Goal: Information Seeking & Learning: Learn about a topic

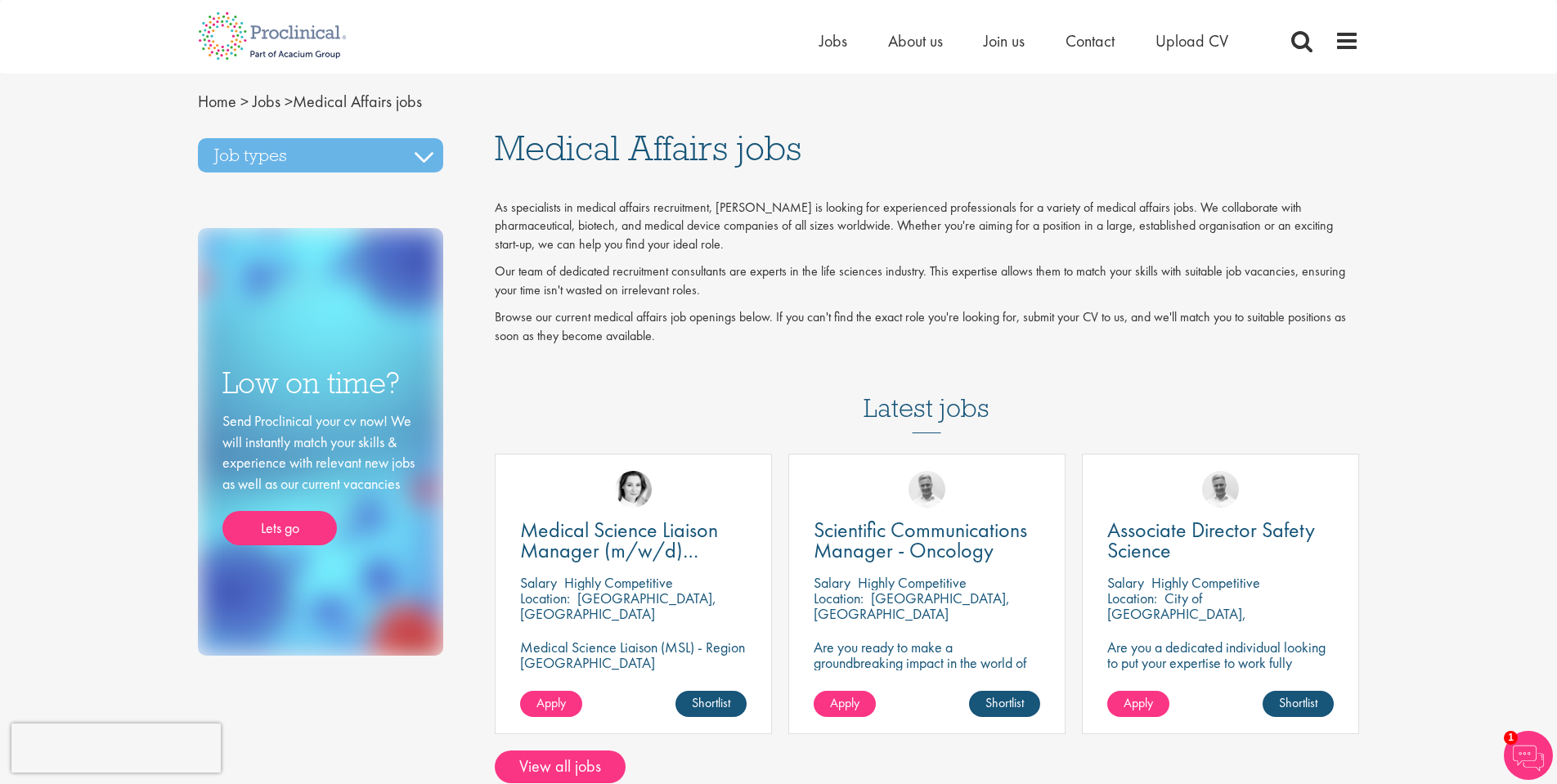
scroll to position [31, 0]
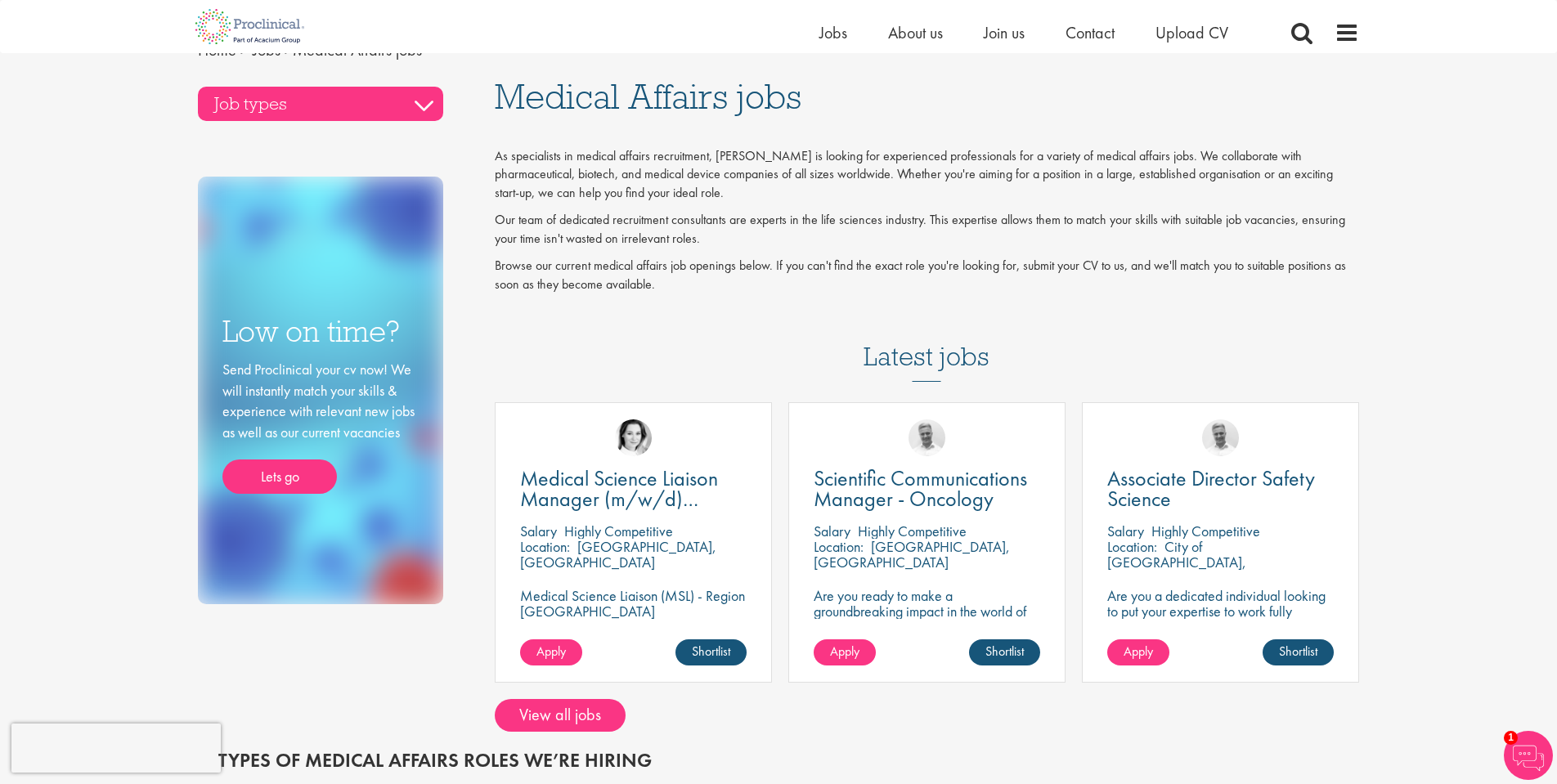
click at [421, 102] on h3 "Job types" at bounding box center [320, 104] width 246 height 34
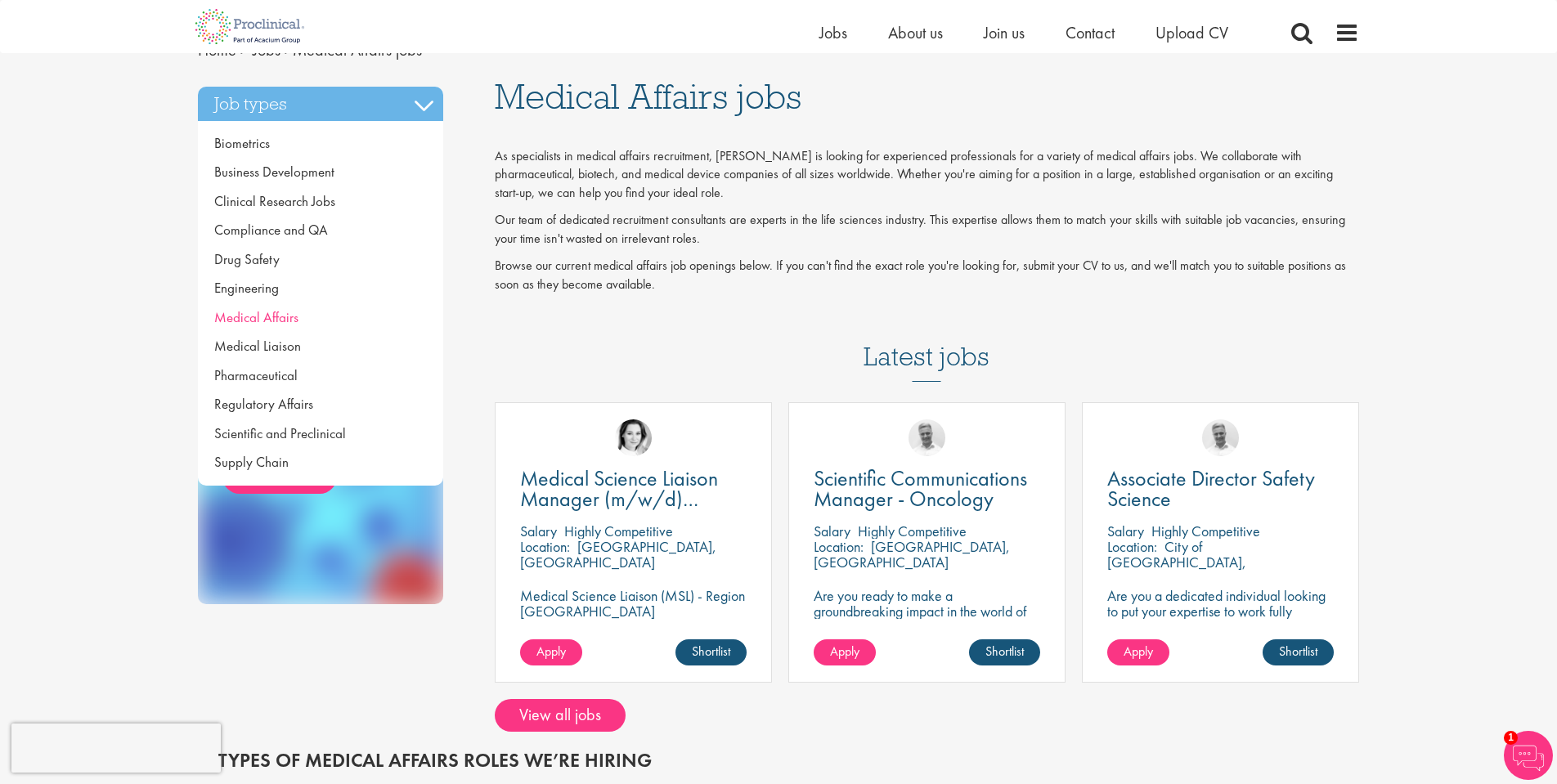
click at [295, 319] on span "Medical Affairs" at bounding box center [257, 317] width 84 height 18
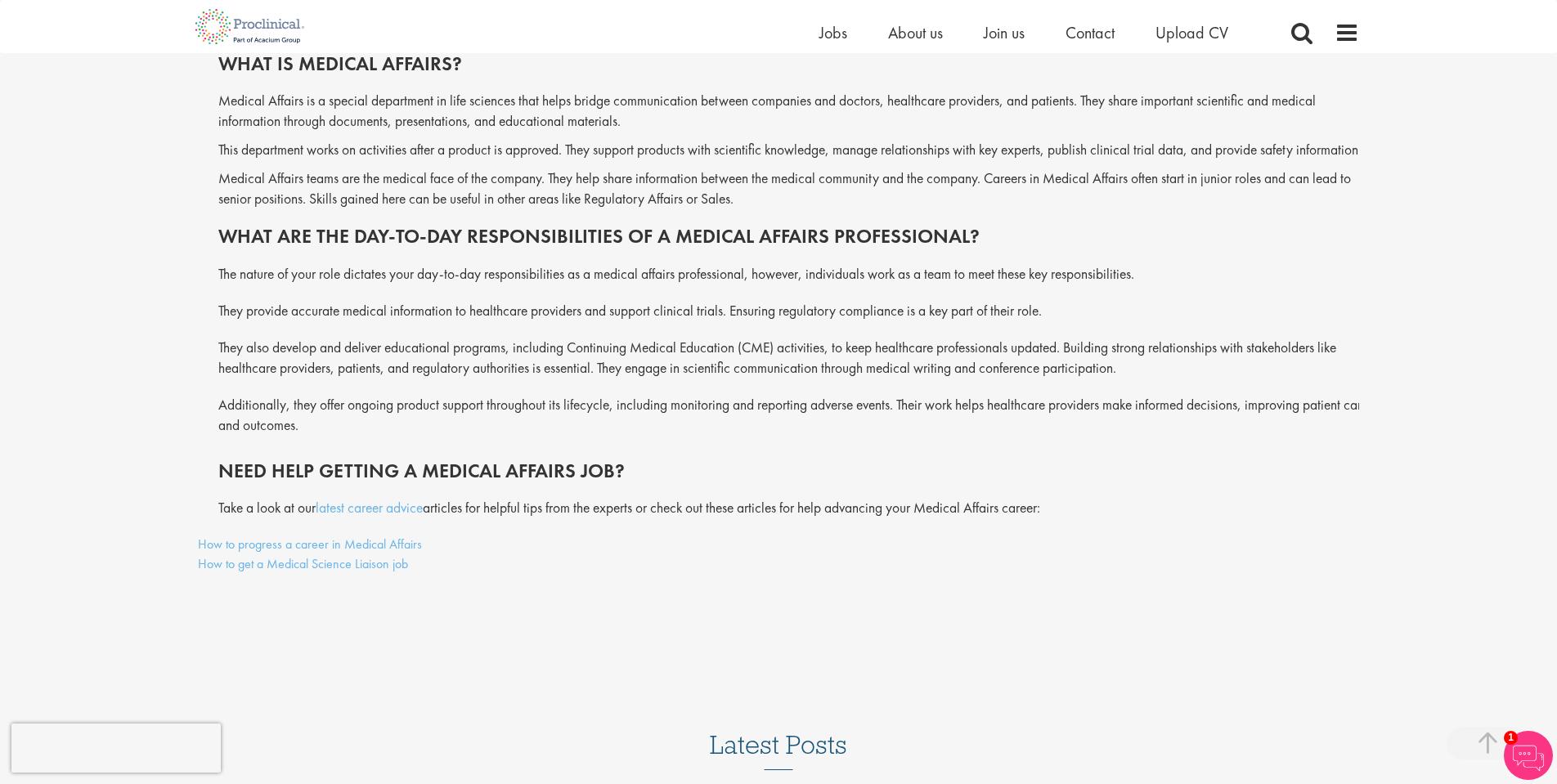
scroll to position [967, 0]
click at [380, 520] on link "latest career advice" at bounding box center [369, 510] width 107 height 18
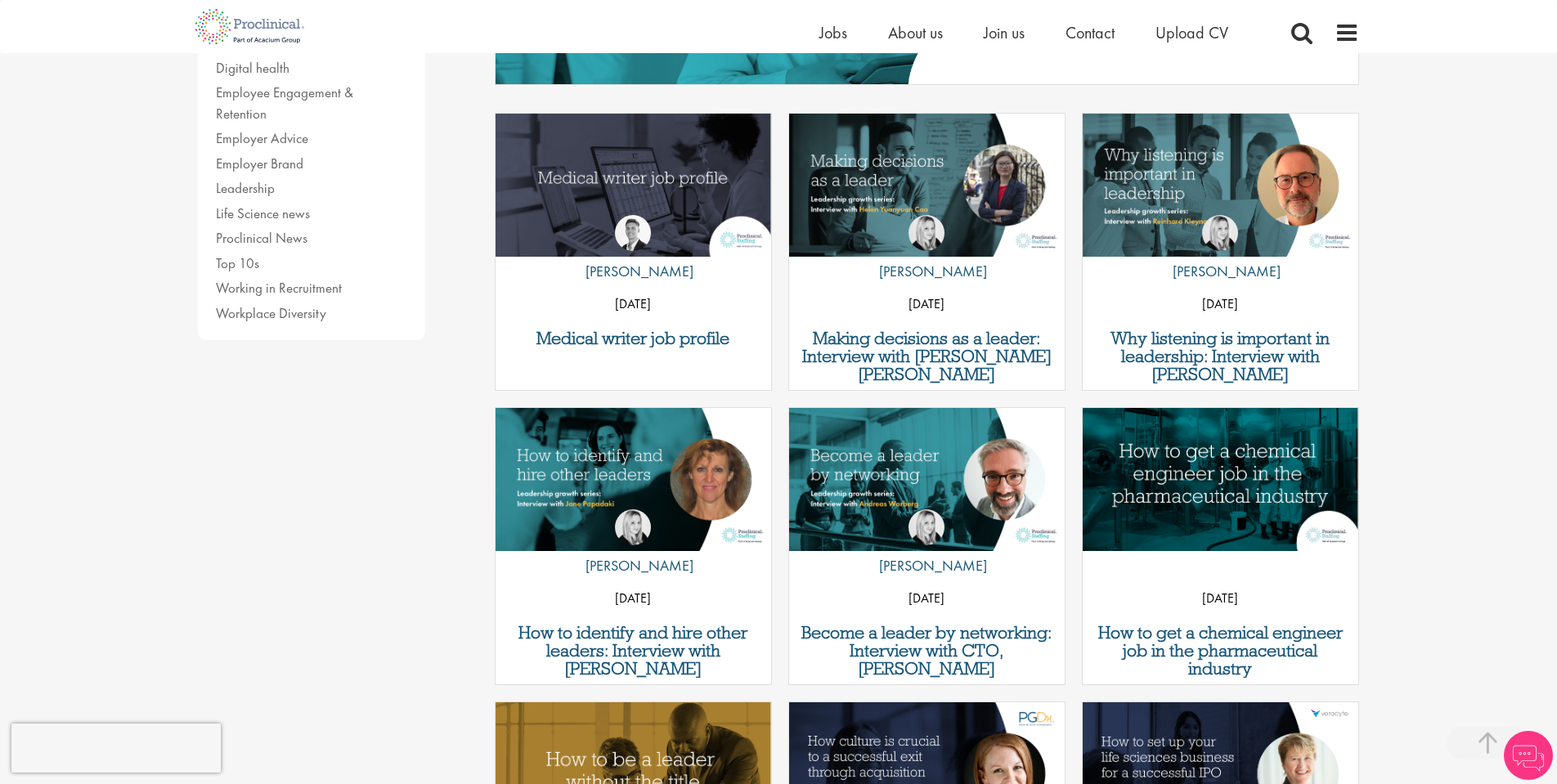
scroll to position [443, 0]
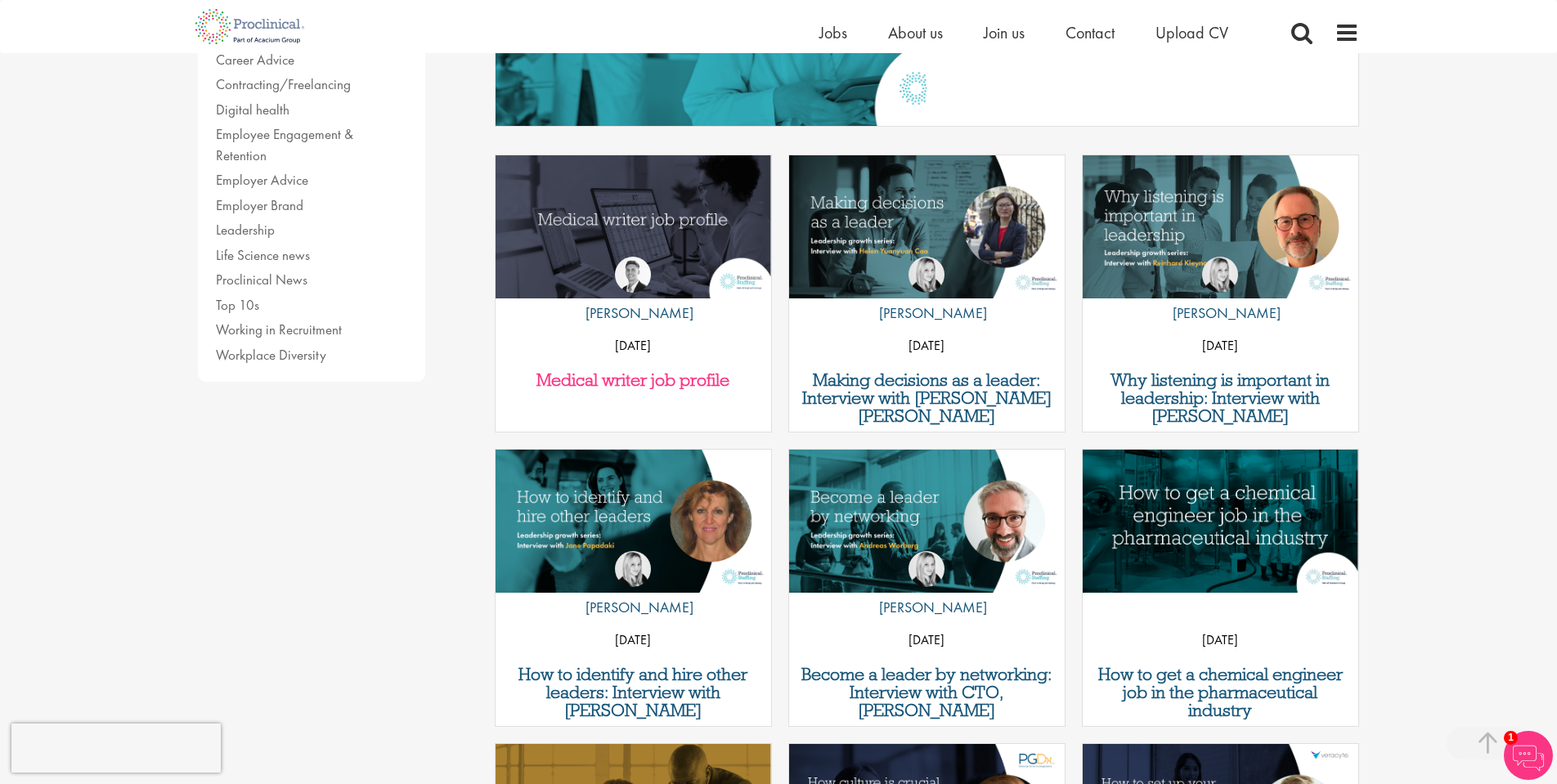
click at [600, 382] on h3 "Medical writer job profile" at bounding box center [634, 380] width 259 height 18
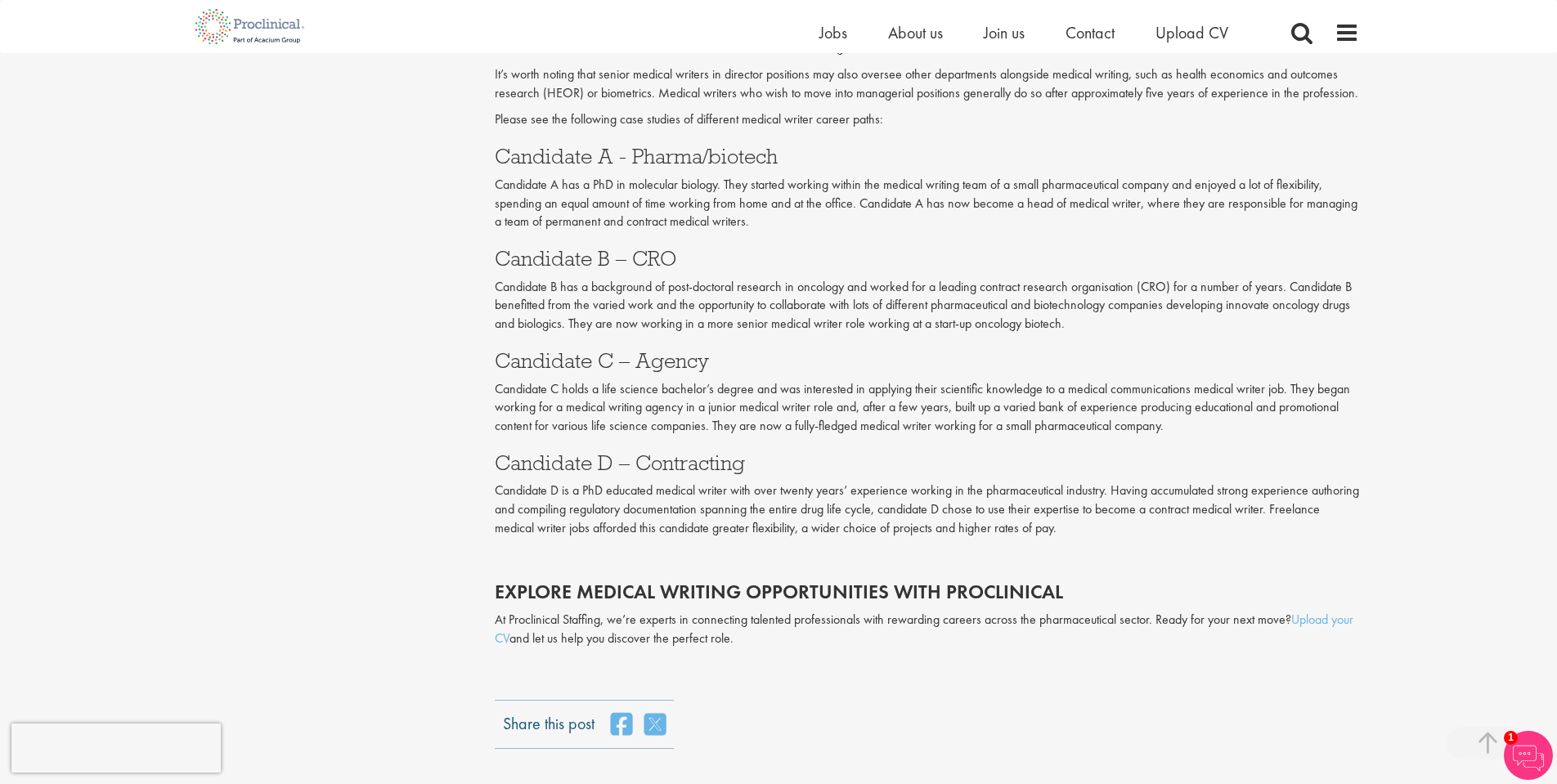
scroll to position [2915, 0]
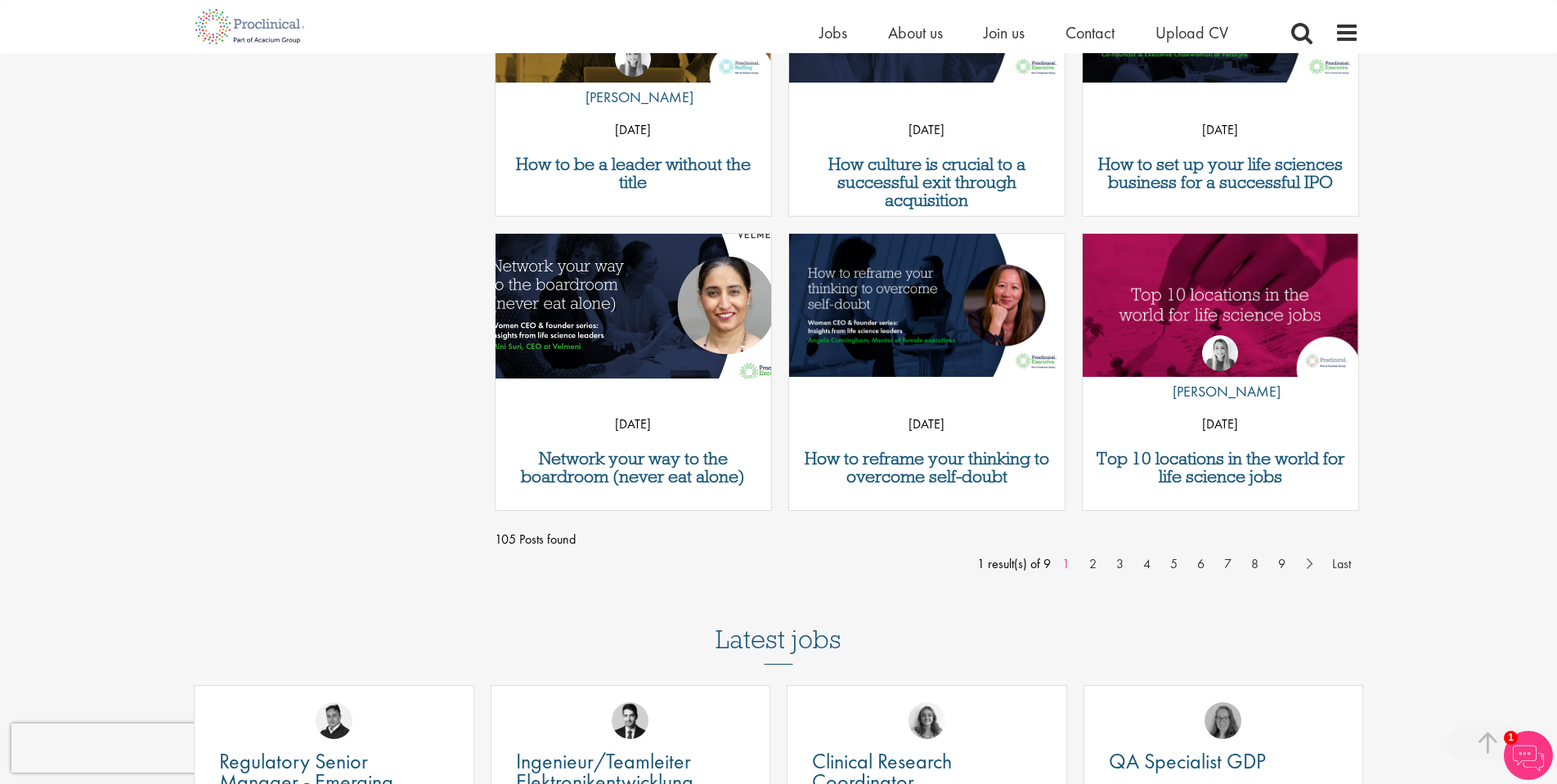
scroll to position [1254, 0]
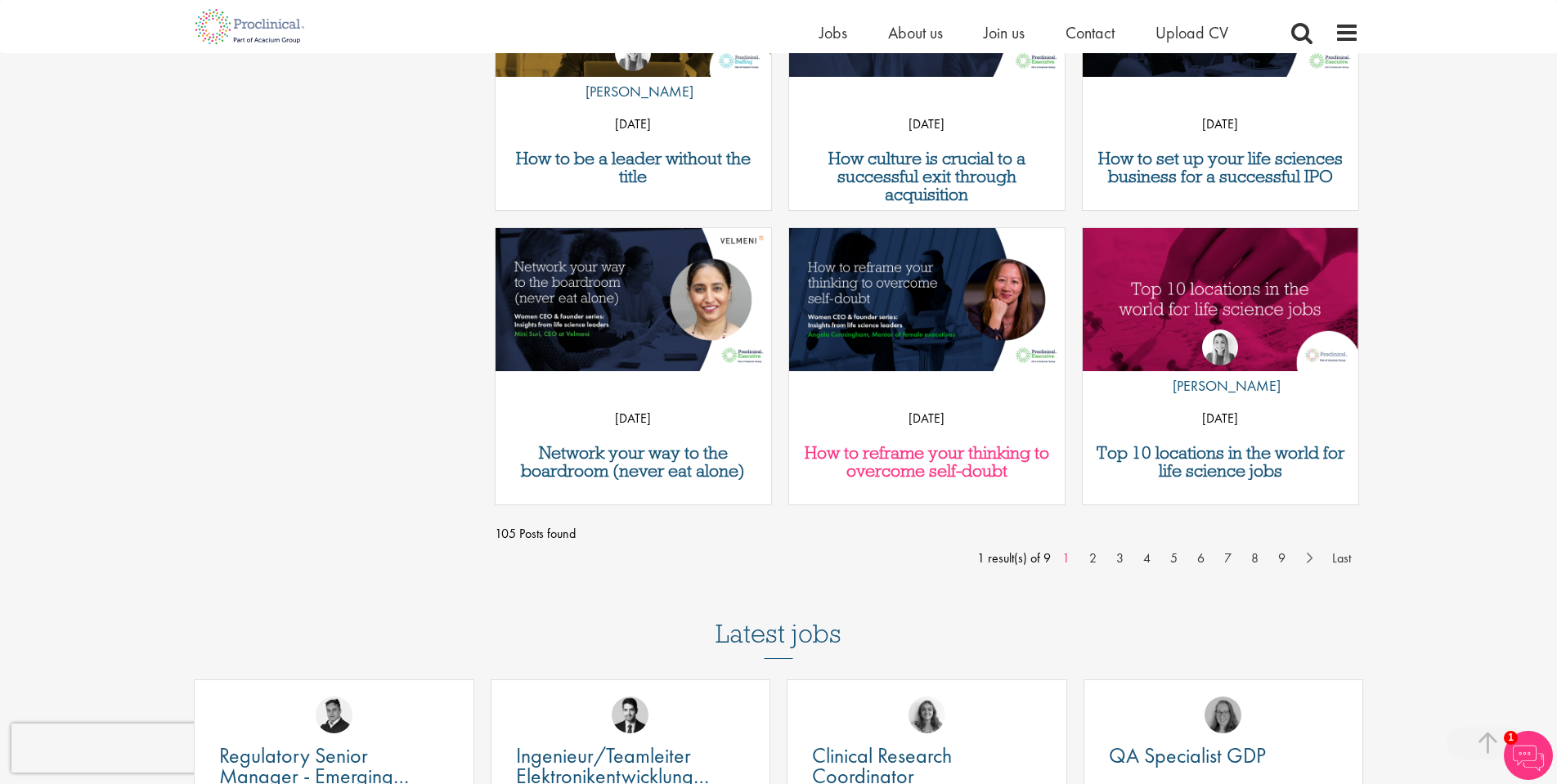
click at [896, 457] on h3 "How to reframe your thinking to overcome self-doubt" at bounding box center [928, 462] width 259 height 36
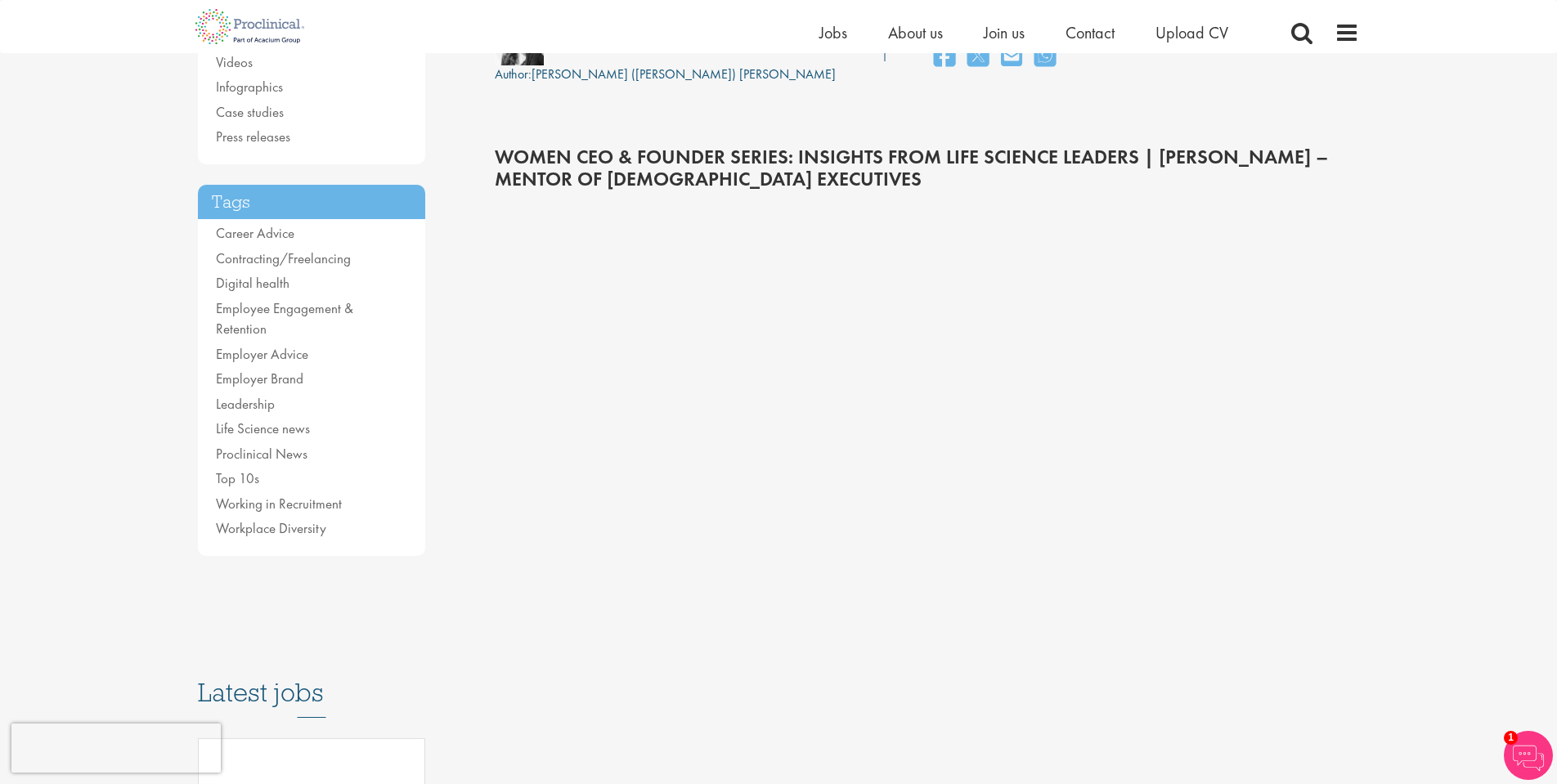
scroll to position [246, 0]
click at [1259, 384] on div at bounding box center [928, 407] width 866 height 366
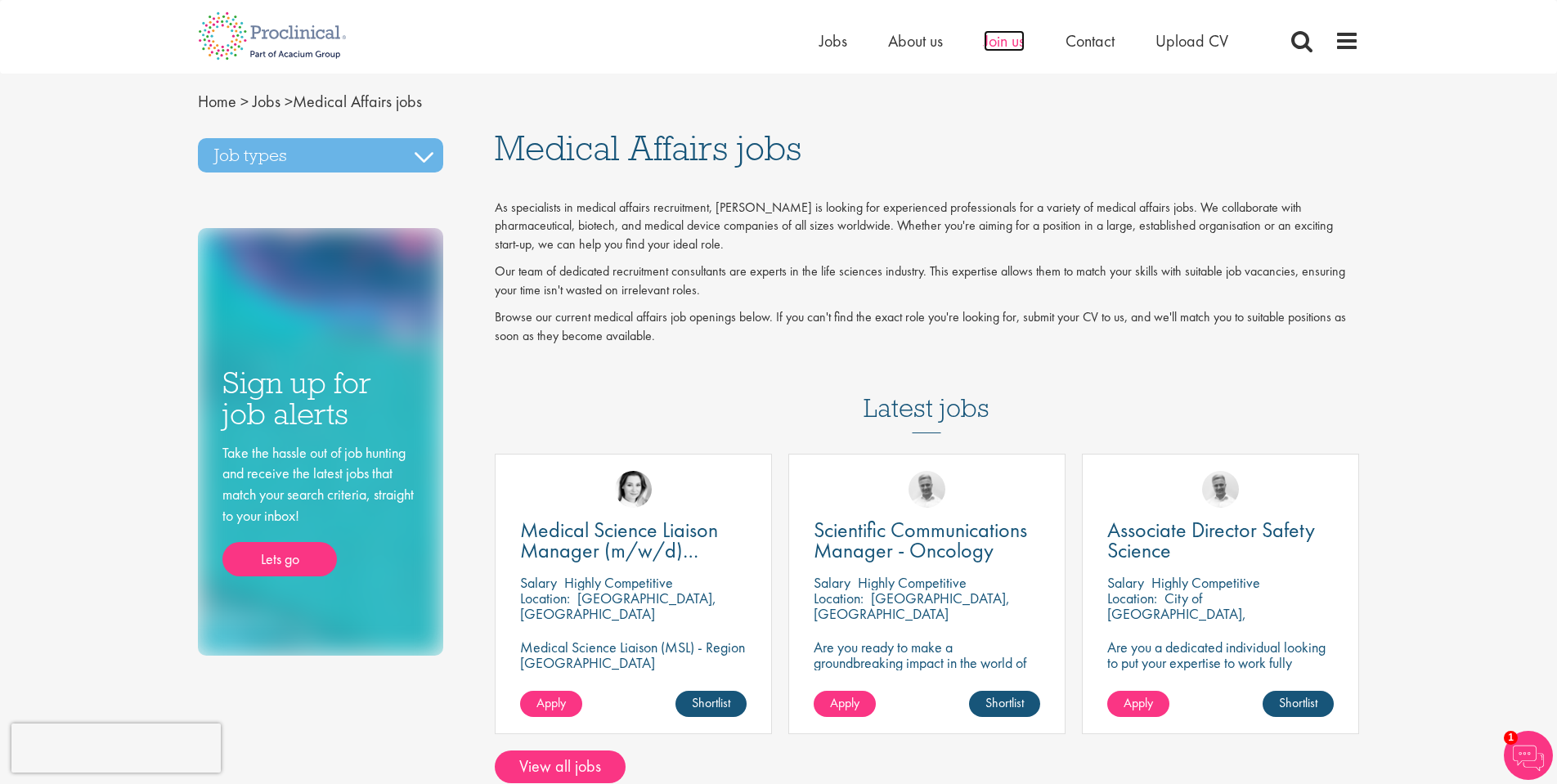
click at [1018, 43] on span "Join us" at bounding box center [1005, 40] width 41 height 21
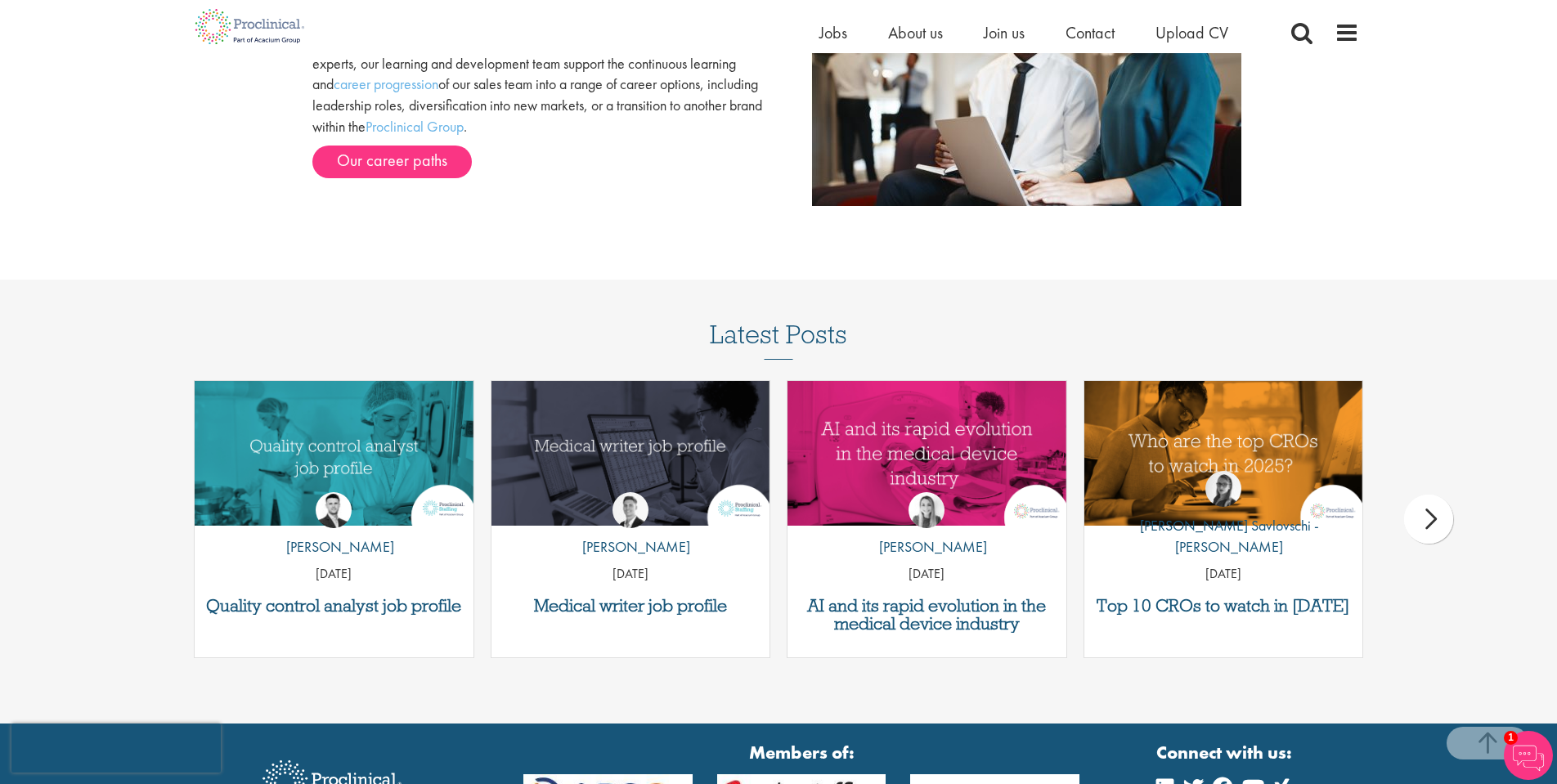
scroll to position [1907, 0]
